Goal: Check status: Check status

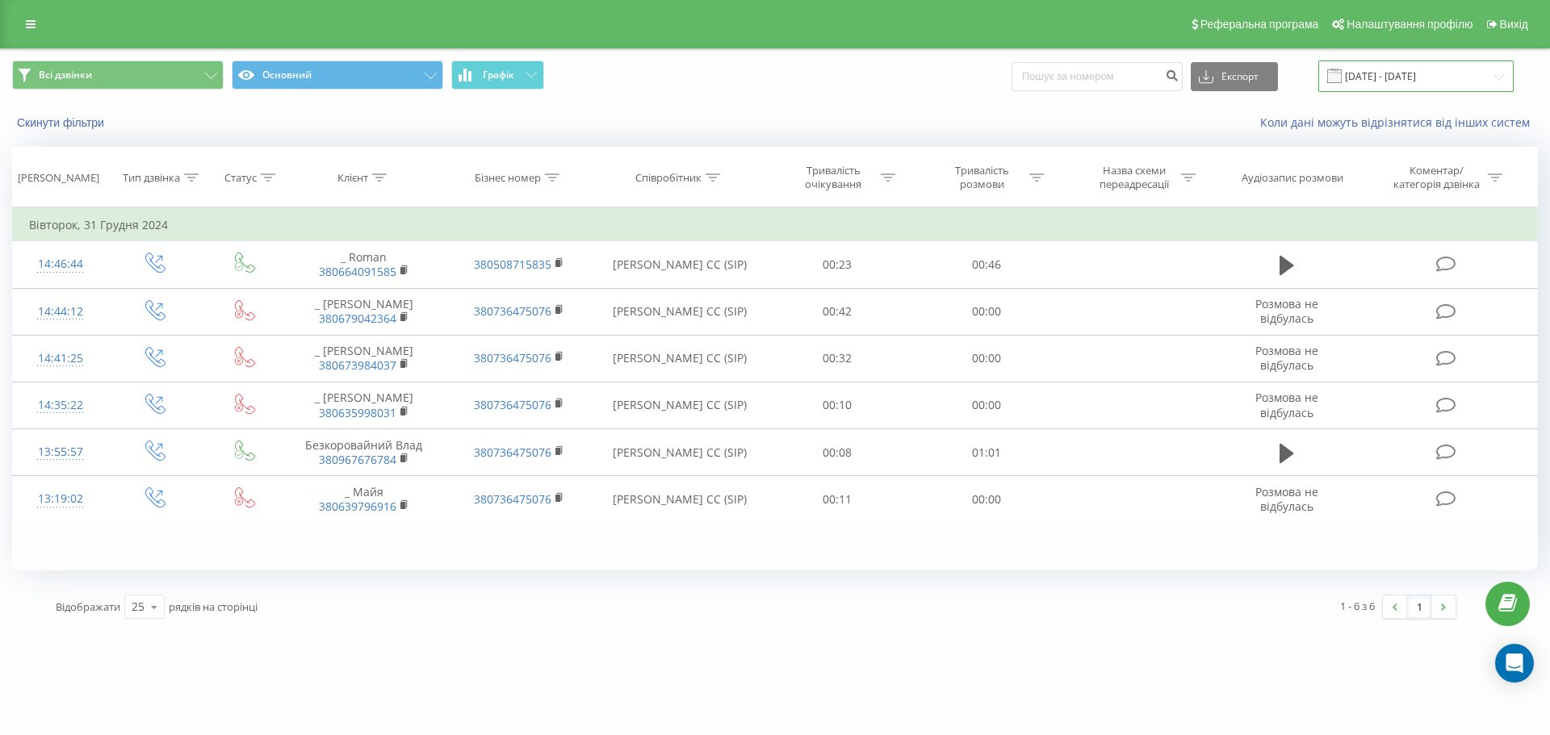
click at [1400, 77] on input "[DATE] - [DATE]" at bounding box center [1415, 76] width 195 height 31
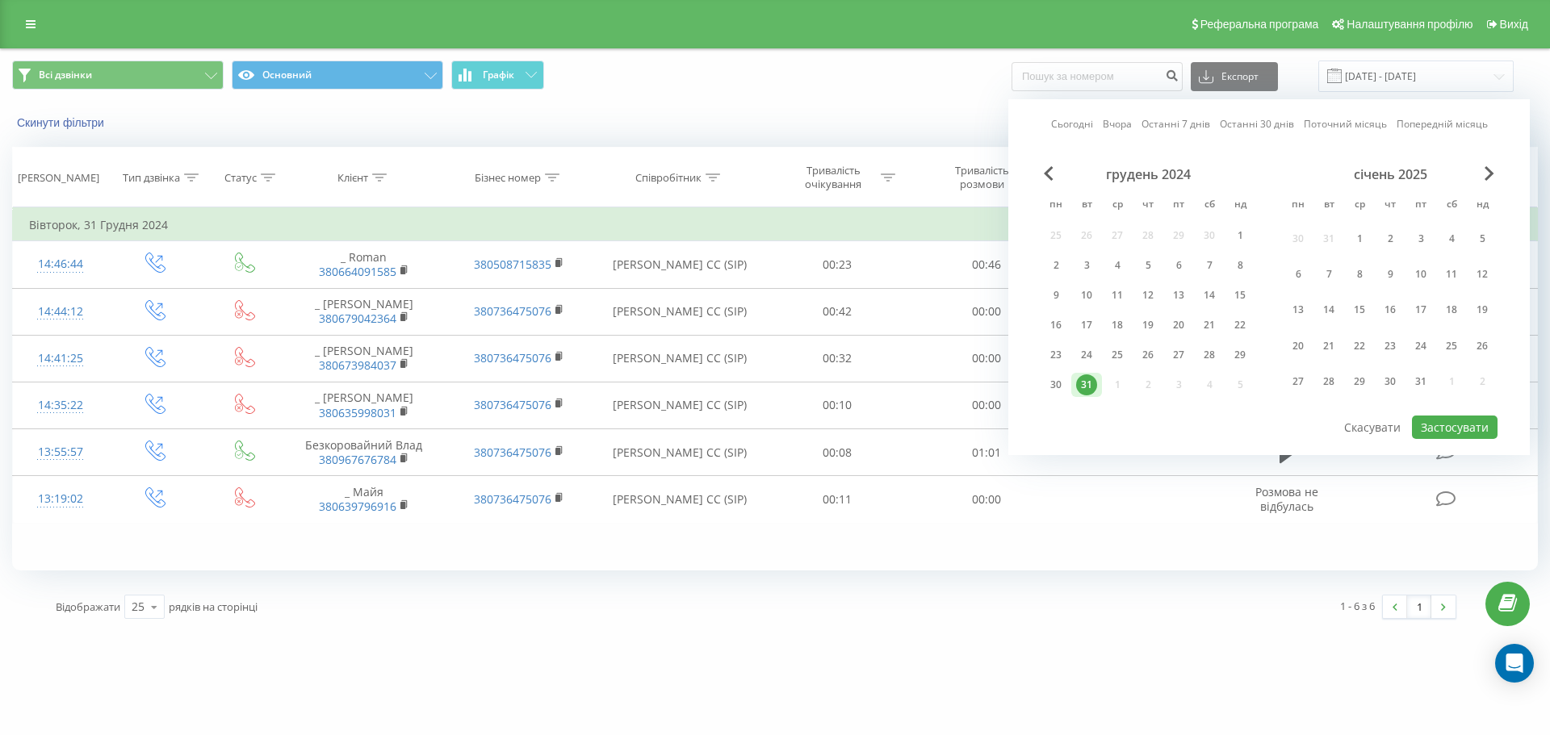
click at [1053, 124] on link "Сьогодні" at bounding box center [1072, 123] width 42 height 15
click at [1447, 423] on button "Застосувати" at bounding box center [1455, 427] width 86 height 23
type input "[DATE] - [DATE]"
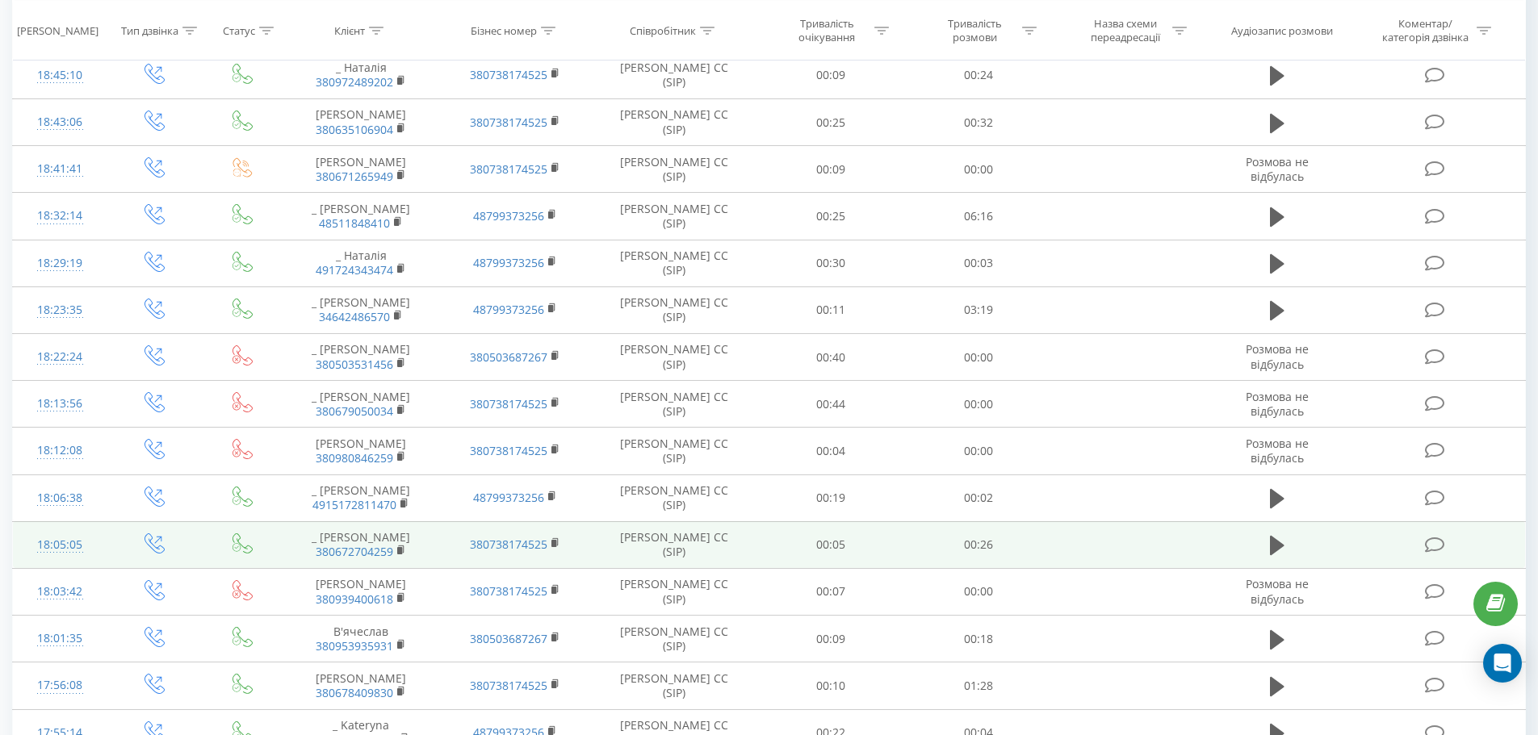
scroll to position [753, 0]
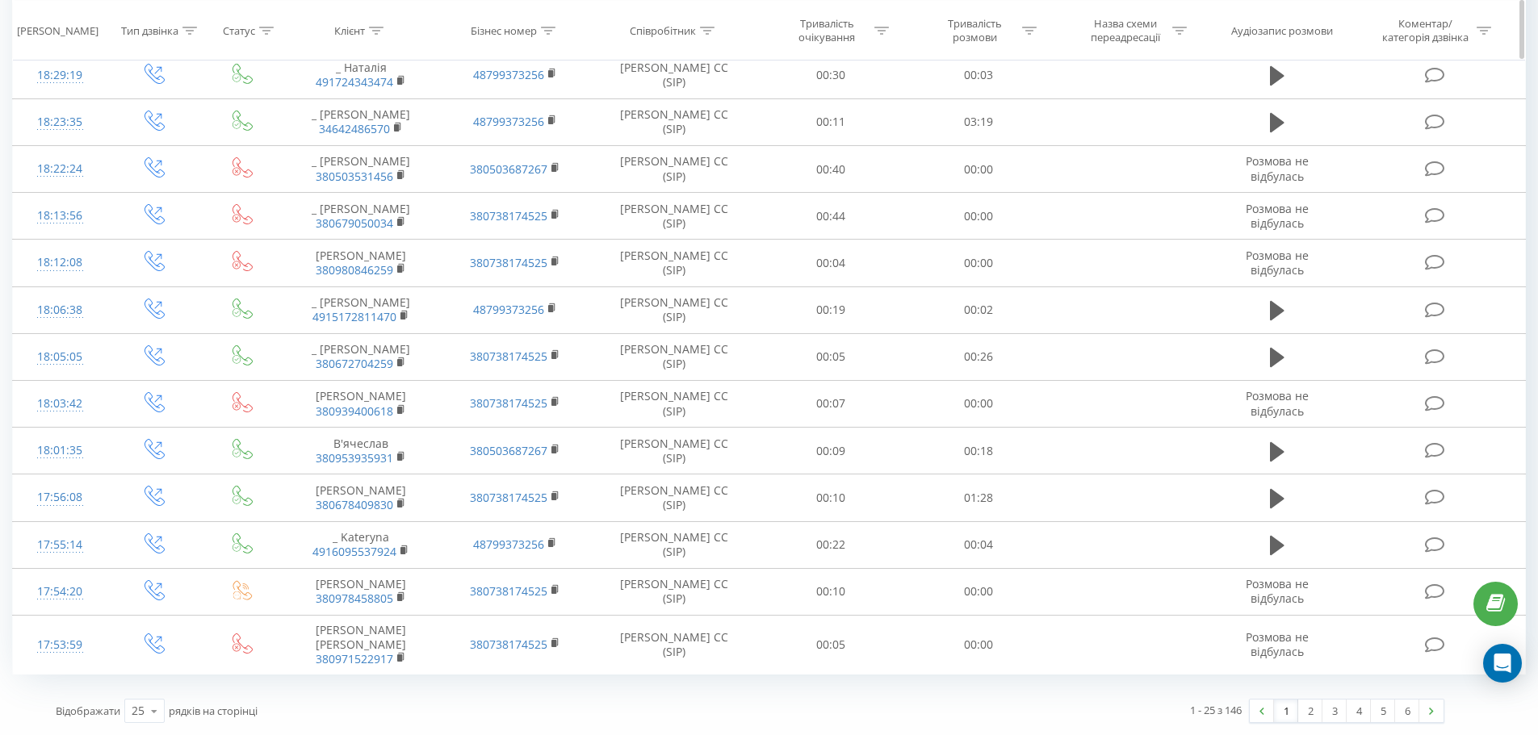
click at [1028, 27] on icon at bounding box center [1029, 30] width 15 height 8
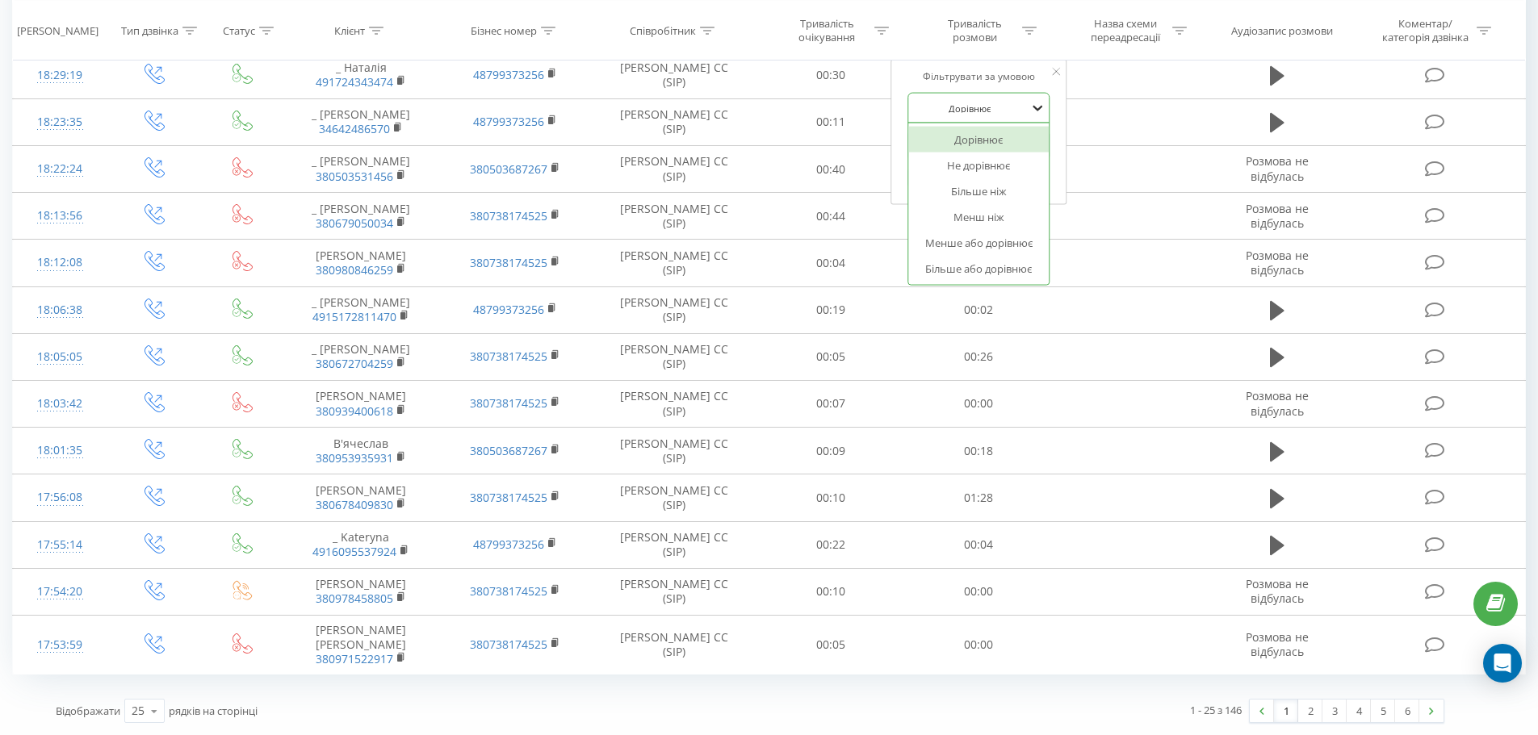
click at [1029, 113] on icon at bounding box center [1037, 108] width 16 height 16
click at [972, 202] on div "Більше ніж" at bounding box center [978, 191] width 140 height 26
click at [964, 149] on input "text" at bounding box center [978, 146] width 142 height 28
type input "00:59"
click at [1024, 178] on span "OK" at bounding box center [1012, 176] width 45 height 25
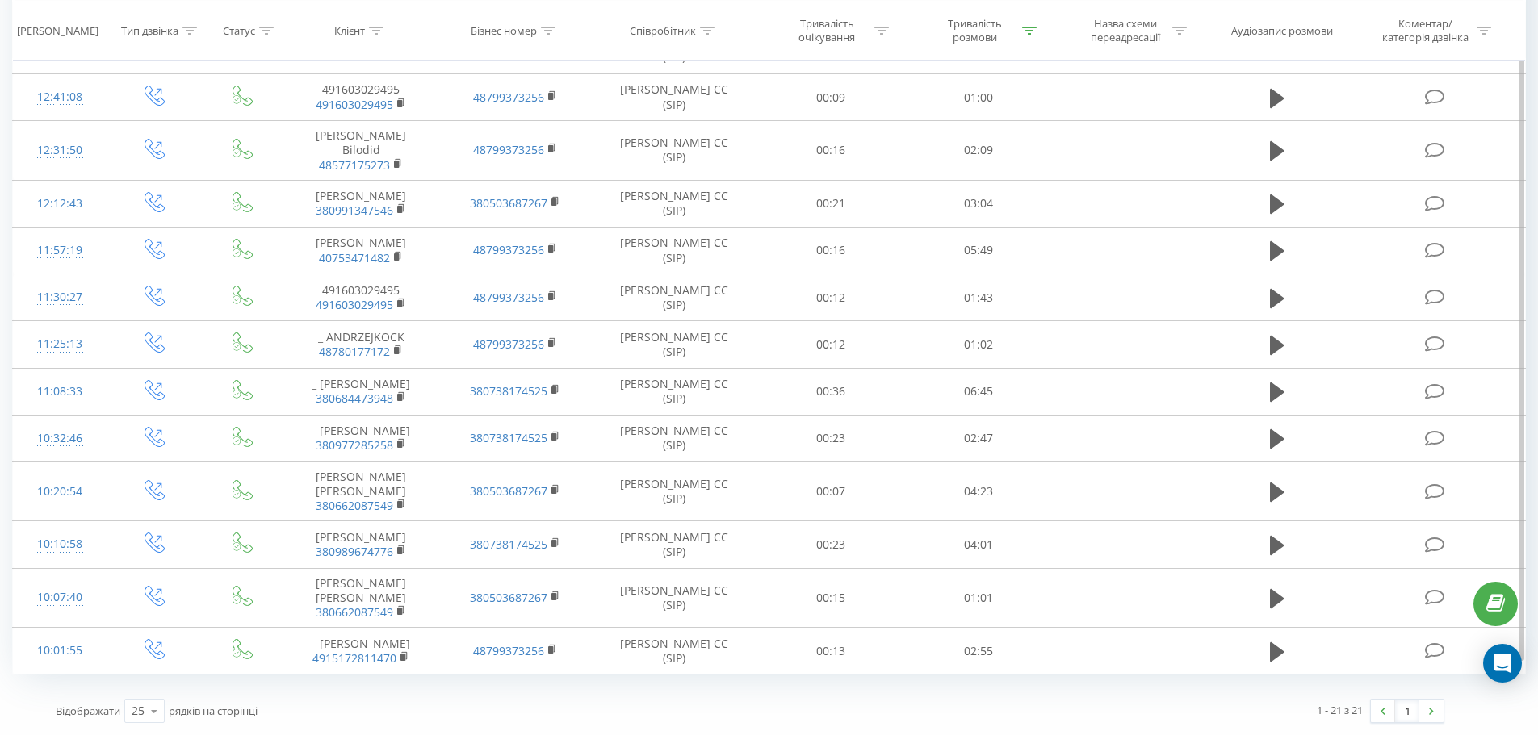
scroll to position [618, 0]
